Goal: Task Accomplishment & Management: Manage account settings

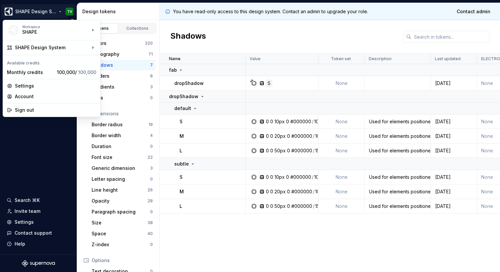
click at [28, 9] on html "SHAPE Design System TV Version Current draft Documentation Dataset WEB Design t…" at bounding box center [250, 136] width 500 height 272
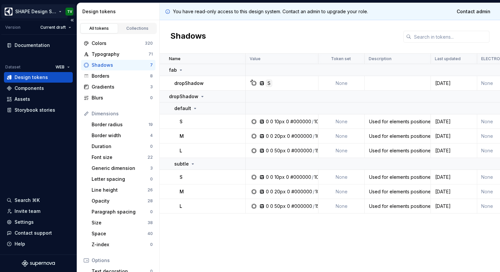
click at [28, 9] on html "SHAPE Design System TV Version Current draft Documentation Dataset WEB Design t…" at bounding box center [250, 136] width 500 height 272
click at [36, 10] on html "SHAPE Design System TV Version Current draft Documentation Dataset WEB Design t…" at bounding box center [250, 136] width 500 height 272
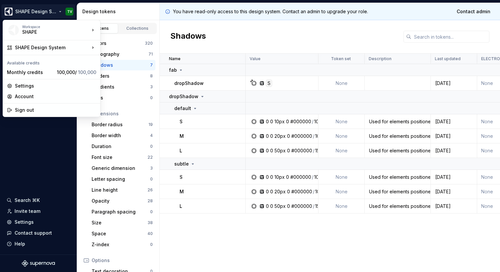
click at [38, 64] on div "Available credits" at bounding box center [51, 62] width 95 height 11
click at [38, 74] on div "Monthly credits" at bounding box center [30, 72] width 47 height 7
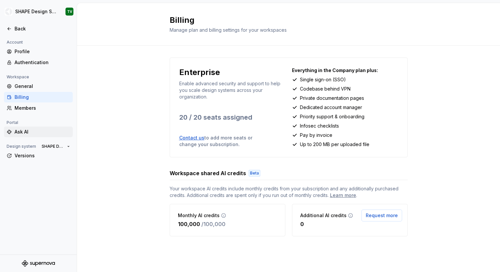
click at [35, 130] on div "Ask AI" at bounding box center [43, 132] width 56 height 7
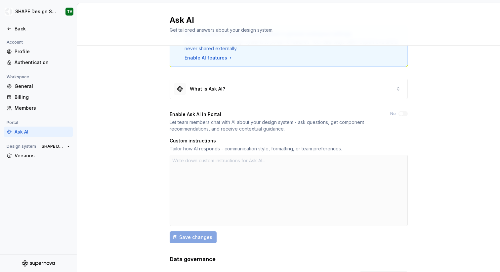
scroll to position [39, 0]
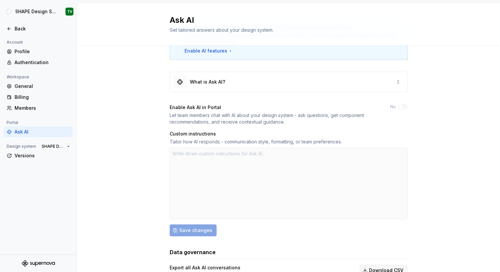
type textarea "*"
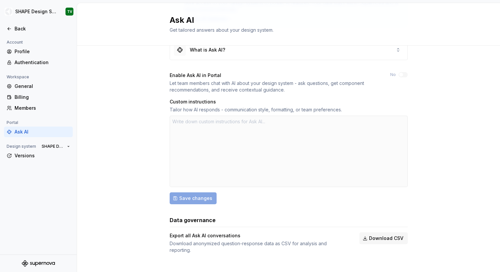
scroll to position [0, 0]
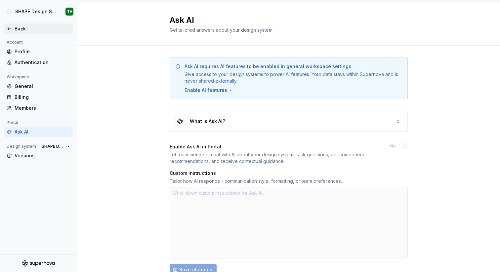
click at [18, 25] on div "Back" at bounding box center [38, 28] width 69 height 11
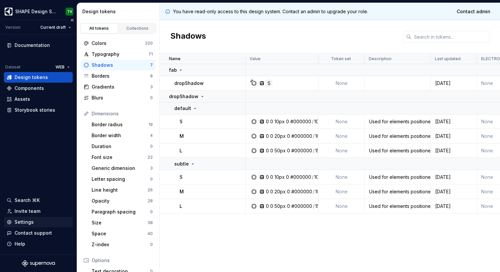
click at [33, 221] on div "Settings" at bounding box center [38, 222] width 63 height 7
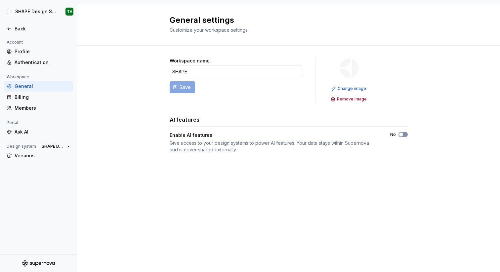
click at [403, 134] on button "No" at bounding box center [402, 134] width 9 height 5
click at [9, 24] on div "Back" at bounding box center [38, 28] width 69 height 11
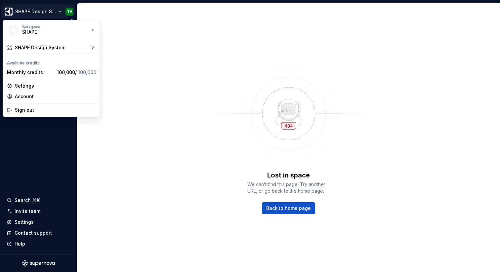
click at [36, 11] on html "SHAPE Design System TV Version Current draft Documentation Dataset WEB Design t…" at bounding box center [250, 136] width 500 height 272
click at [41, 83] on div "Settings" at bounding box center [55, 86] width 81 height 7
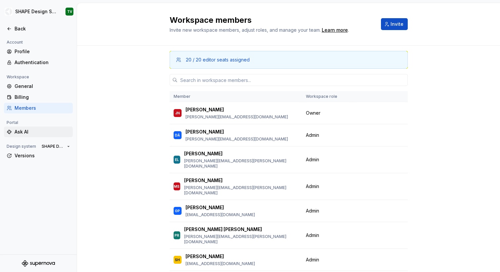
click at [47, 132] on div "Ask AI" at bounding box center [43, 132] width 56 height 7
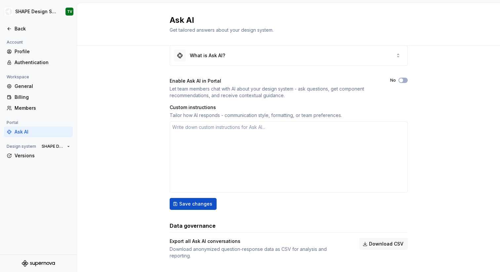
scroll to position [1, 0]
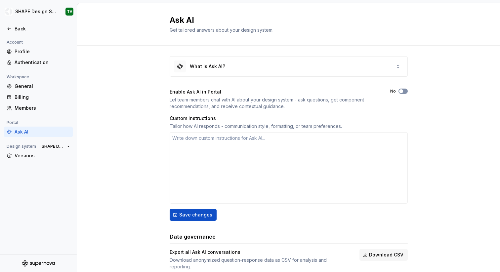
click at [400, 92] on span "button" at bounding box center [401, 91] width 4 height 4
type textarea "*"
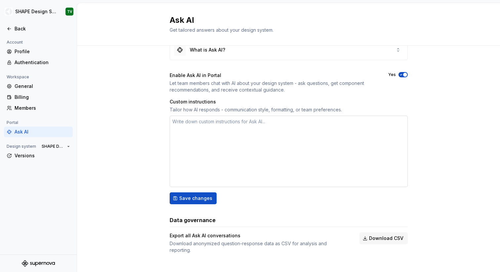
scroll to position [0, 0]
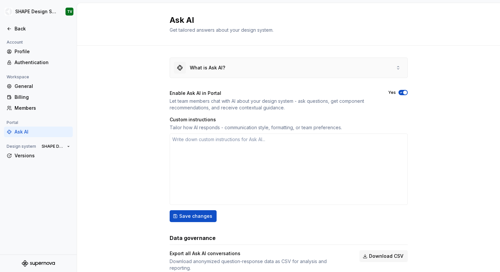
click at [230, 70] on div "What is Ask AI?" at bounding box center [288, 68] width 237 height 20
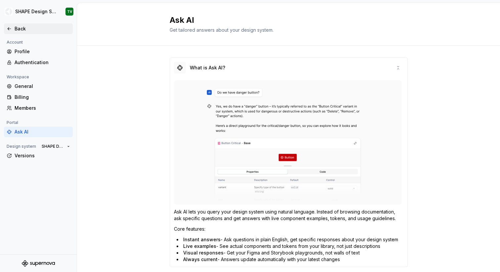
click at [23, 29] on div "Back" at bounding box center [43, 28] width 56 height 7
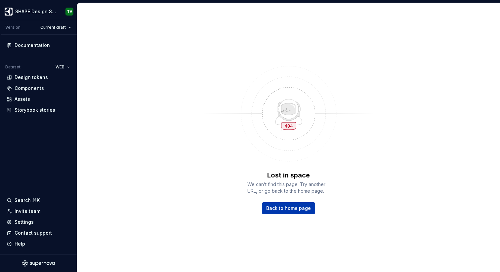
click at [277, 205] on span "Back to home page" at bounding box center [288, 208] width 45 height 7
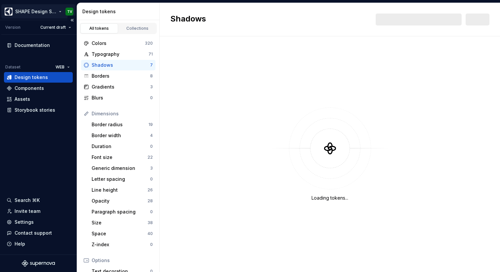
click at [56, 14] on html "SHAPE Design System TV Version Current draft Documentation Dataset WEB Design t…" at bounding box center [250, 136] width 500 height 272
